Goal: Check status: Check status

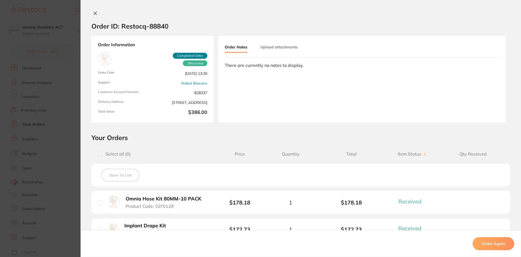
click at [91, 14] on button at bounding box center [95, 14] width 8 height 6
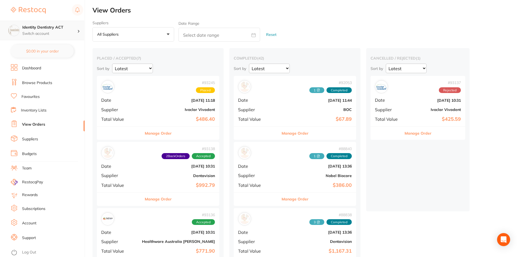
click at [51, 27] on h4 "Identity Dentistry ACT" at bounding box center [49, 27] width 55 height 5
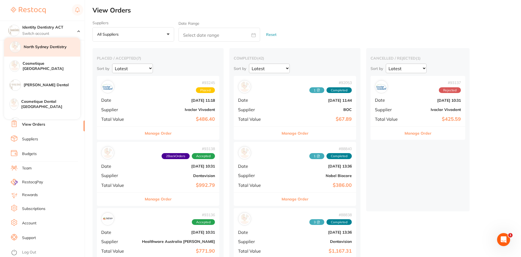
click at [38, 48] on h4 "North Sydney Dentistry" at bounding box center [52, 46] width 57 height 5
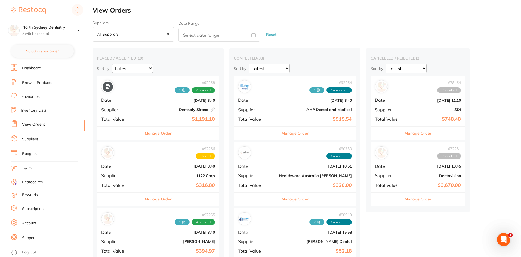
click at [201, 40] on input "text" at bounding box center [220, 35] width 82 height 14
select select "8"
select select "2025"
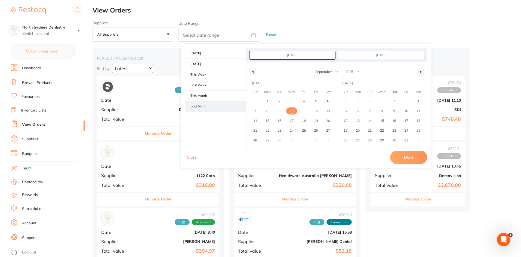
click at [200, 106] on span "Last Month" at bounding box center [215, 106] width 61 height 10
type input "[DATE]"
select select "7"
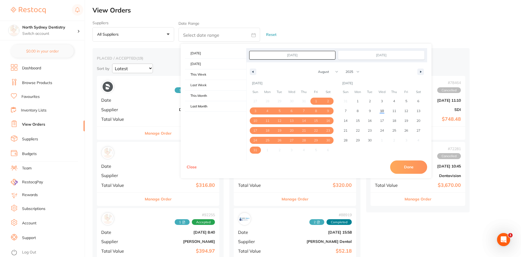
click at [408, 170] on button "Done" at bounding box center [408, 167] width 37 height 13
type input "[DATE] to [DATE]"
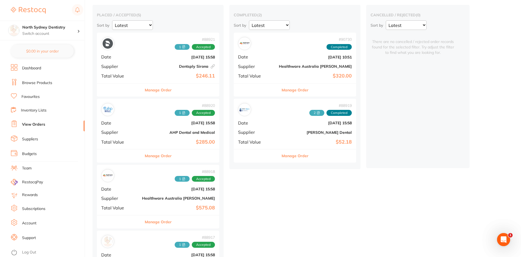
scroll to position [82, 0]
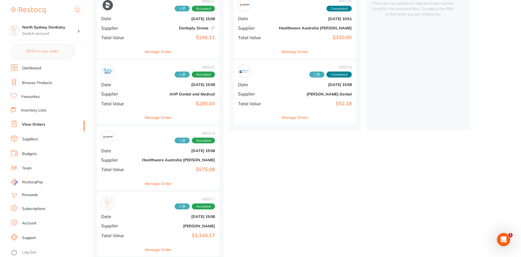
click at [175, 142] on span "1" at bounding box center [182, 141] width 15 height 6
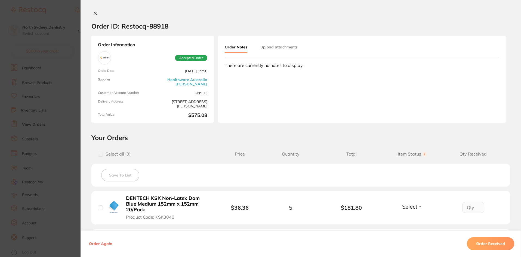
click at [265, 49] on button "Upload attachments" at bounding box center [278, 47] width 37 height 10
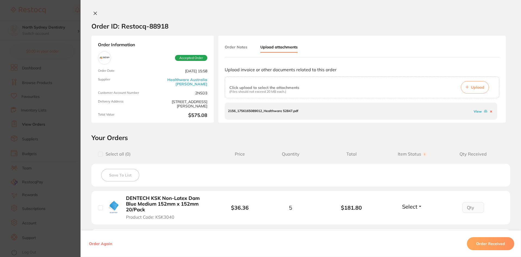
click at [477, 111] on link "View" at bounding box center [478, 111] width 8 height 4
click at [93, 14] on icon at bounding box center [95, 13] width 4 height 4
